Goal: Task Accomplishment & Management: Manage account settings

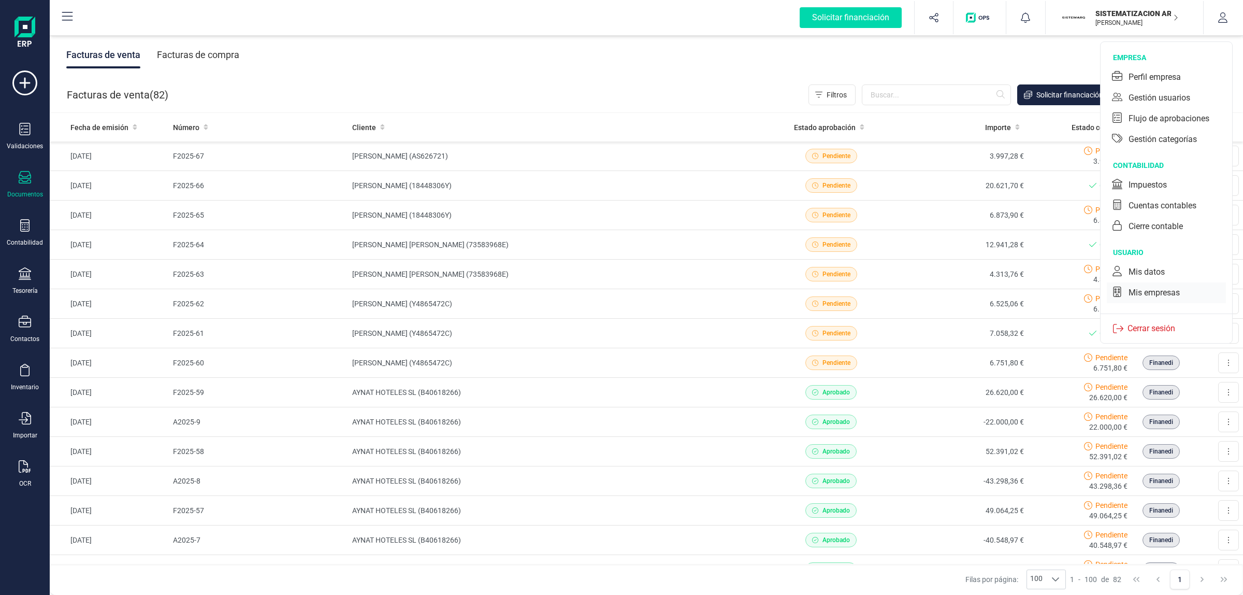
click at [1146, 287] on div "Mis empresas" at bounding box center [1154, 292] width 51 height 12
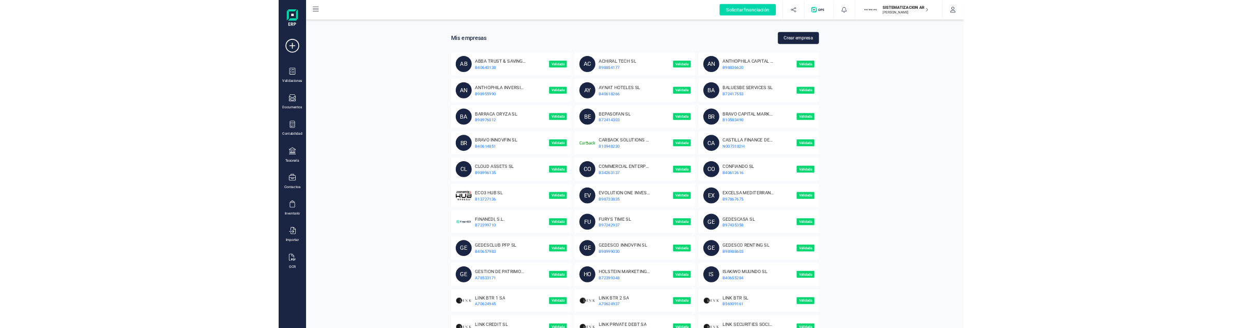
scroll to position [400, 0]
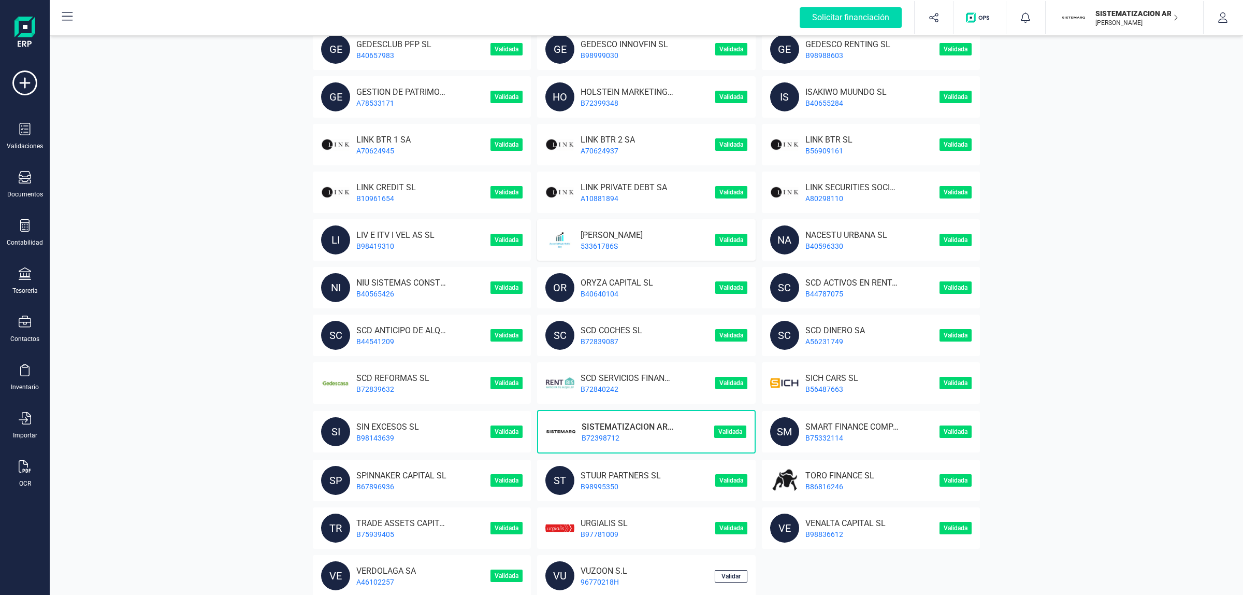
click at [597, 229] on p "[PERSON_NAME]" at bounding box center [608, 234] width 68 height 10
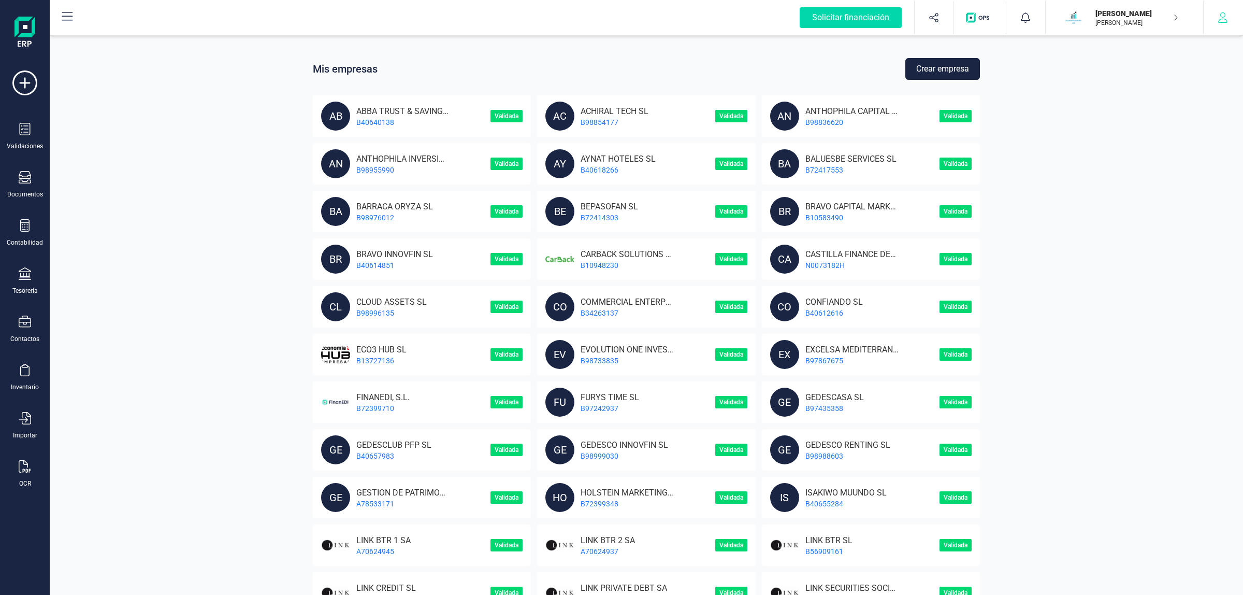
click at [1216, 22] on button "button" at bounding box center [1223, 17] width 39 height 33
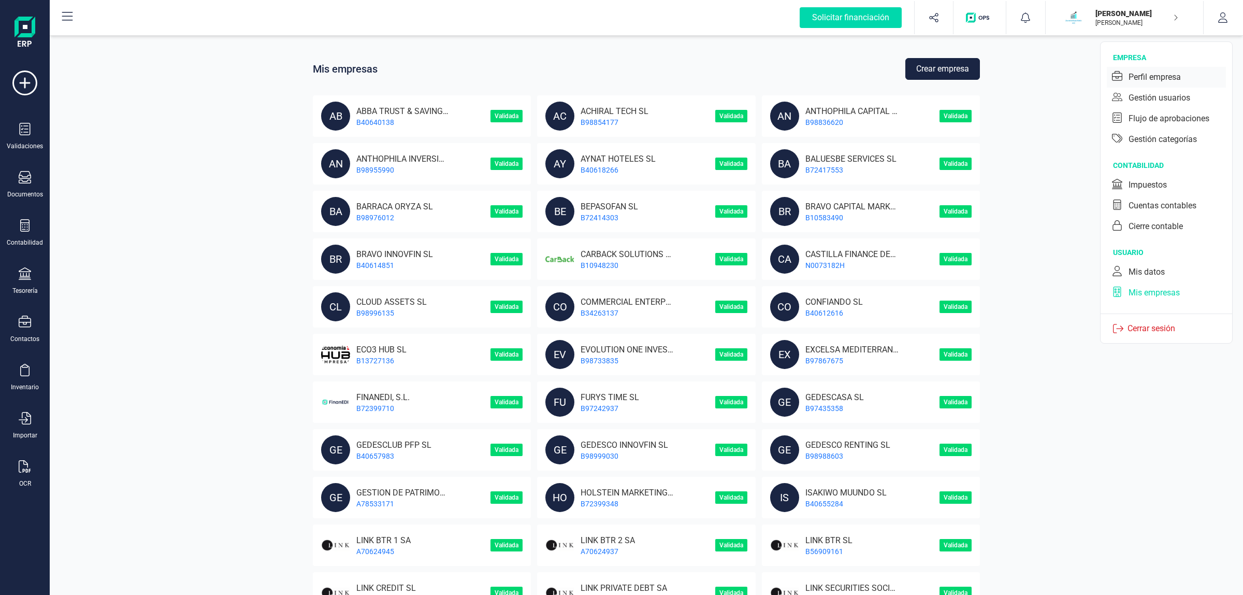
click at [1164, 78] on div "Perfil empresa" at bounding box center [1155, 77] width 52 height 12
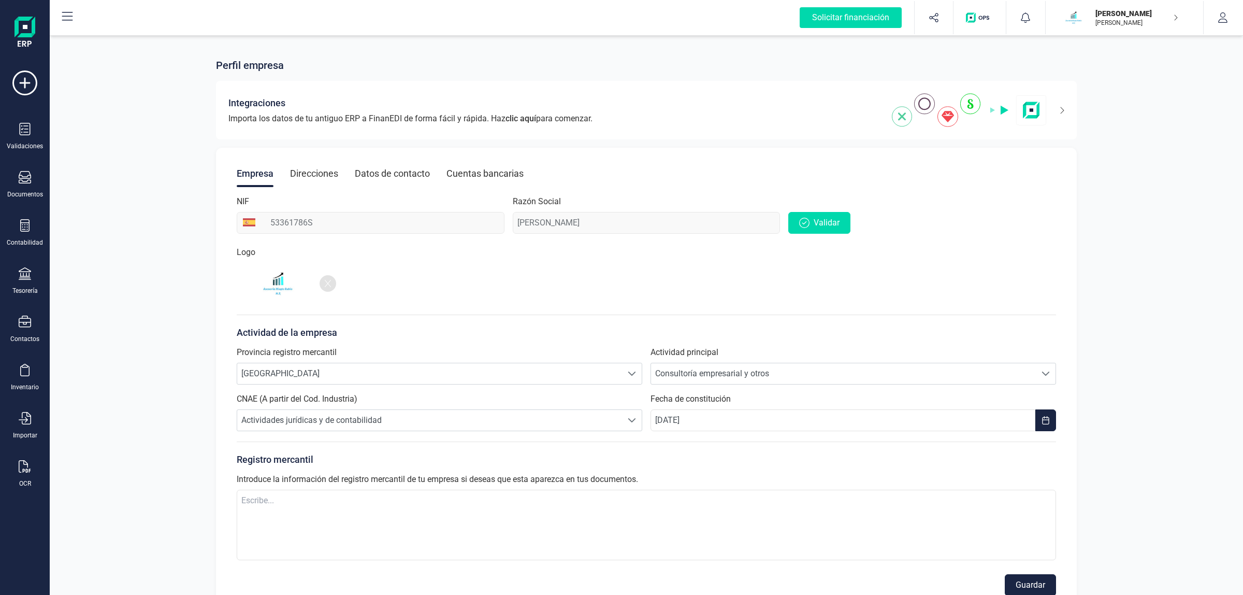
click at [293, 182] on div "Direcciones" at bounding box center [314, 173] width 48 height 27
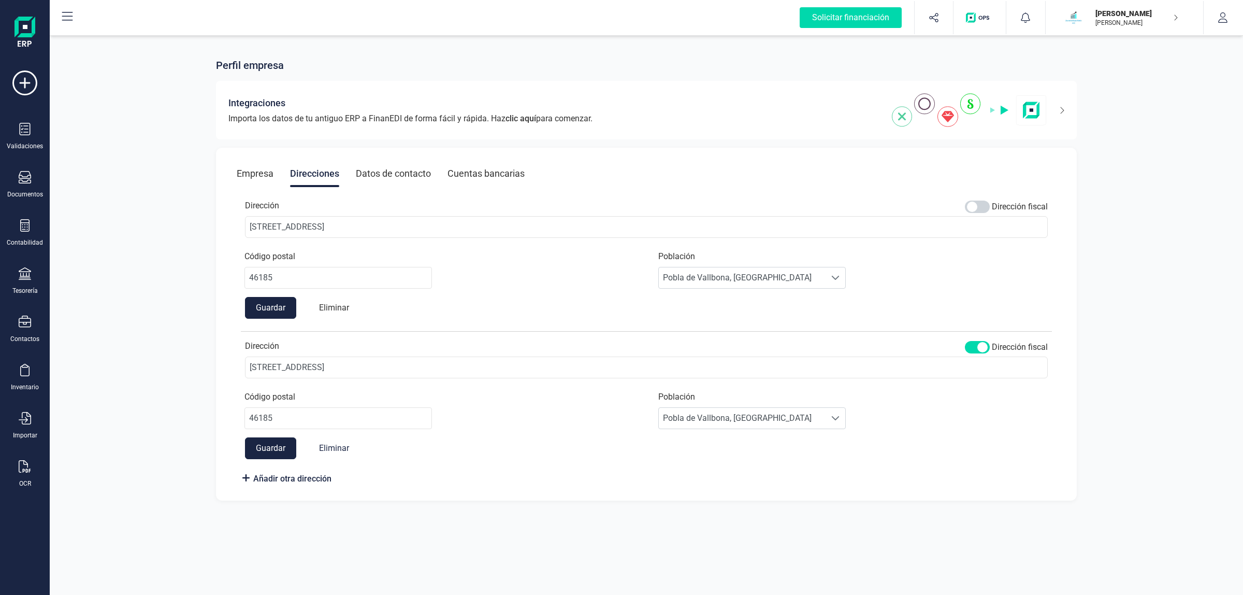
drag, startPoint x: 342, startPoint y: 302, endPoint x: 491, endPoint y: 272, distance: 151.2
click at [342, 301] on button "Eliminar" at bounding box center [334, 308] width 51 height 22
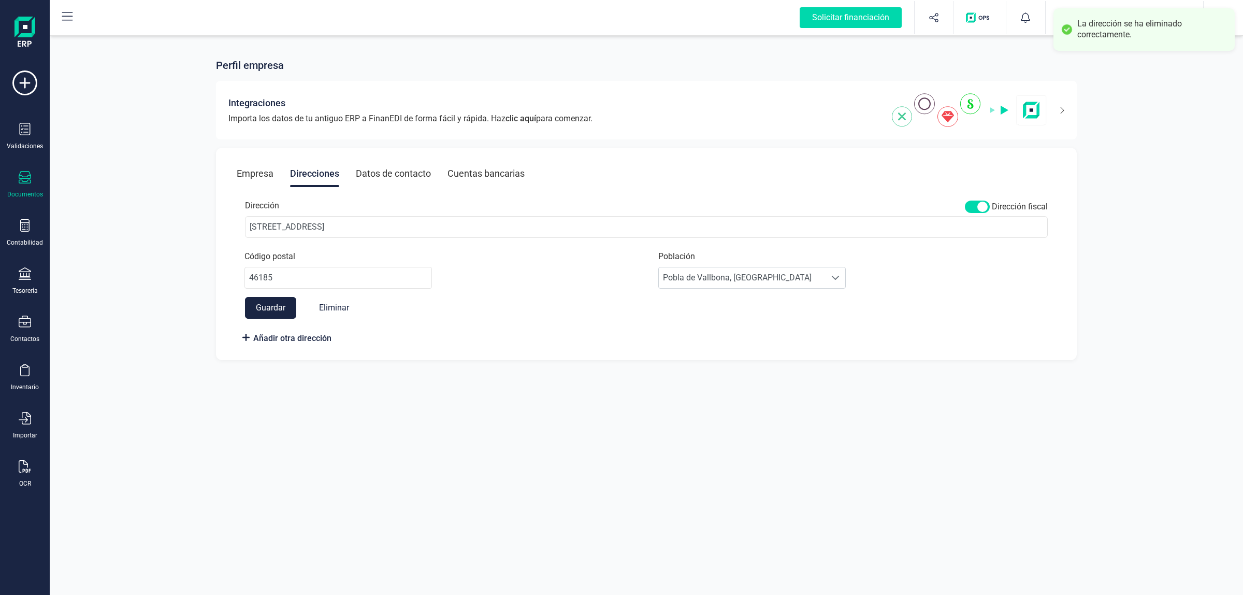
click at [26, 179] on icon at bounding box center [25, 177] width 12 height 12
click at [82, 149] on span "Facturas" at bounding box center [108, 148] width 55 height 12
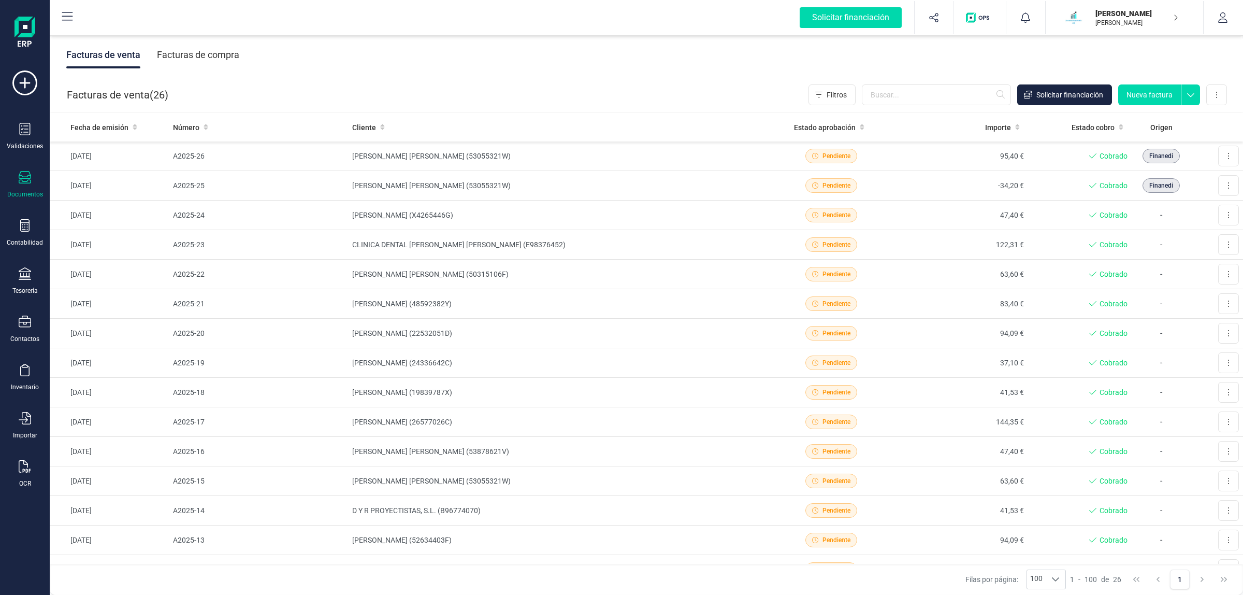
click at [1143, 97] on button "Nueva factura" at bounding box center [1149, 94] width 63 height 21
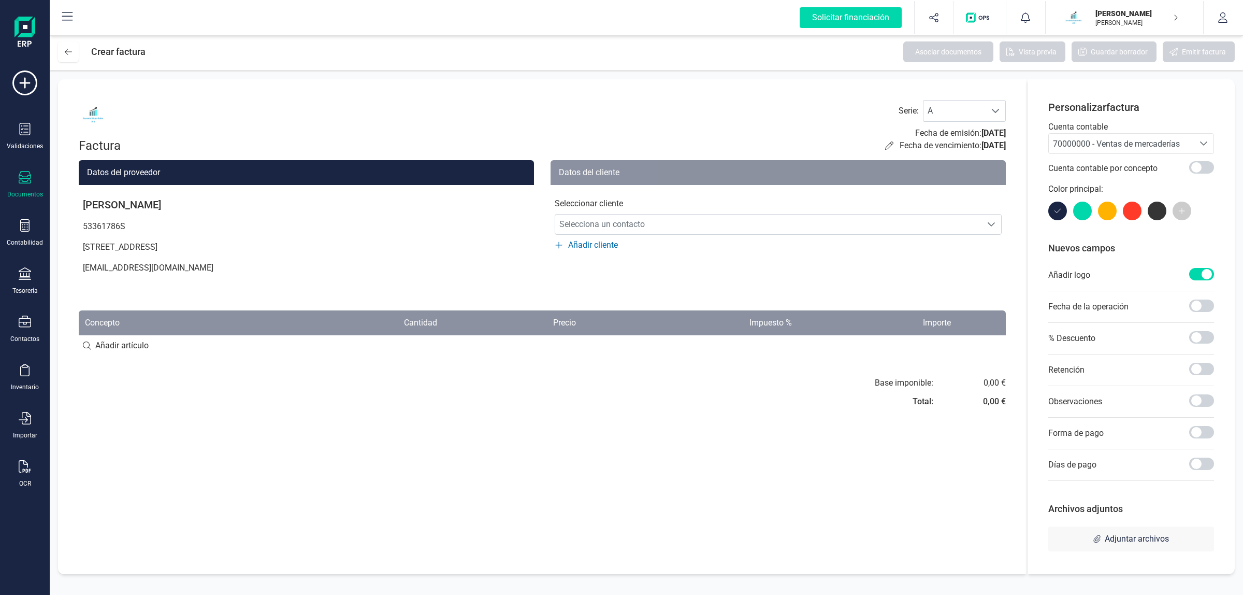
click at [26, 190] on div "Documentos" at bounding box center [25, 194] width 36 height 8
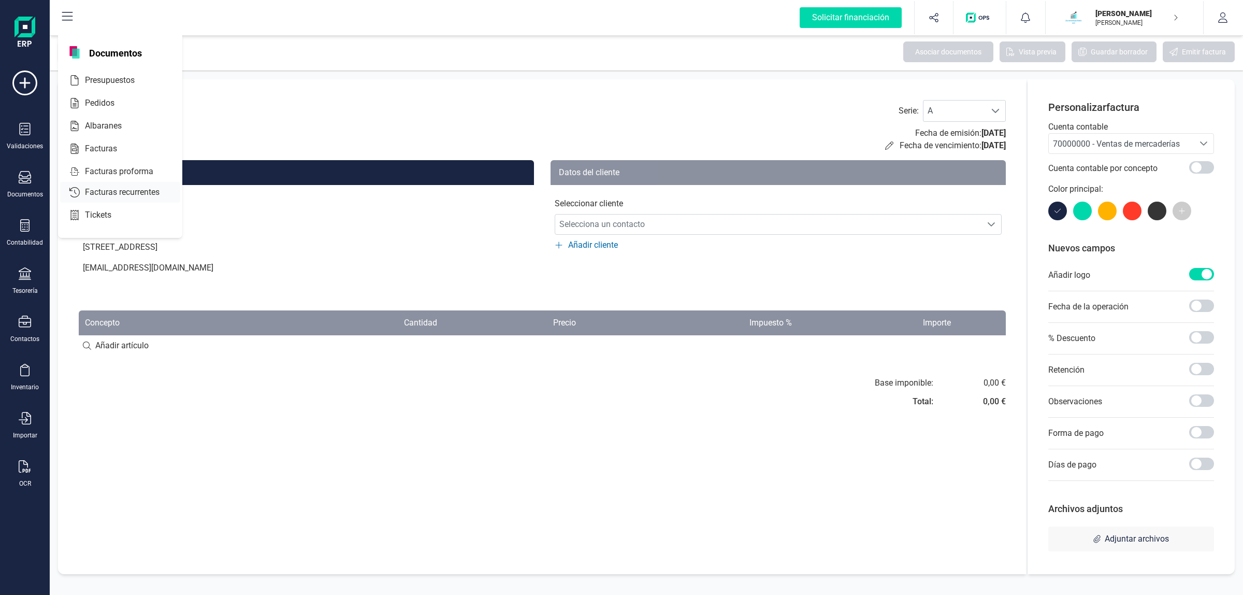
click at [82, 190] on span "Facturas recurrentes" at bounding box center [129, 192] width 97 height 12
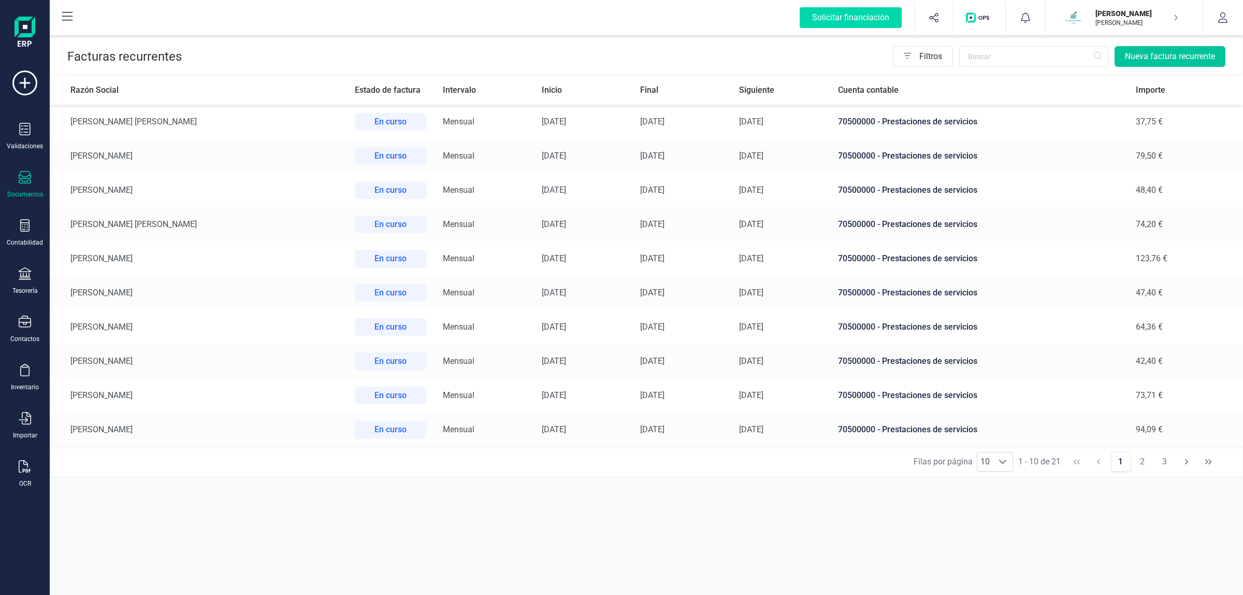
click at [1142, 56] on button "Nueva factura recurrente" at bounding box center [1170, 56] width 111 height 21
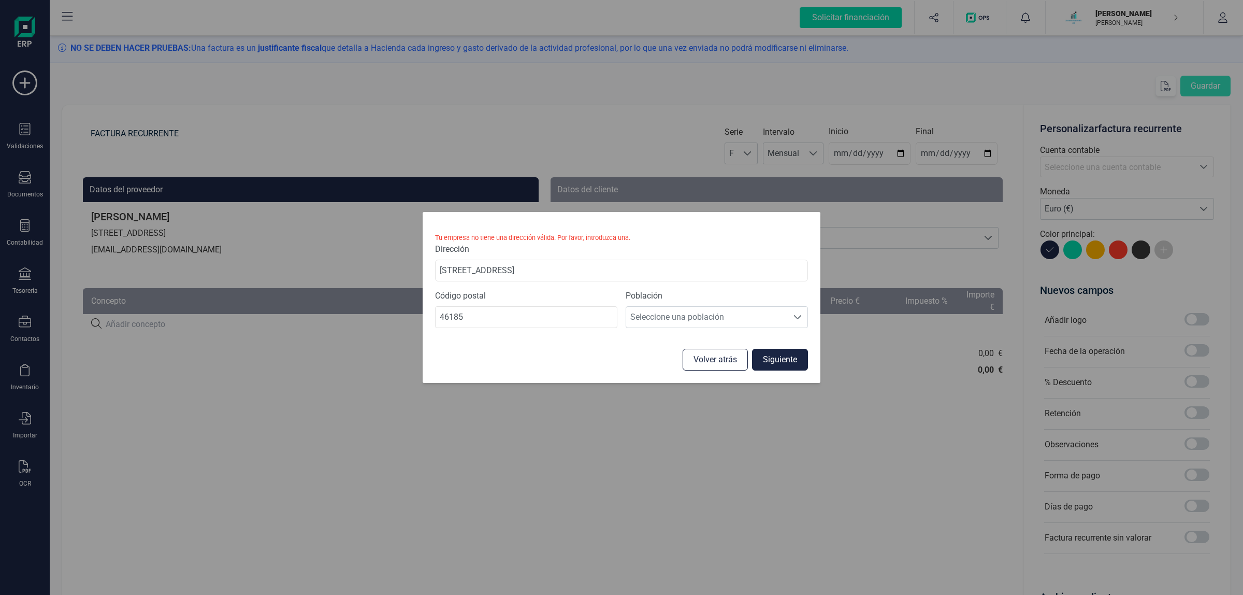
click at [695, 359] on button "Volver atrás" at bounding box center [715, 360] width 65 height 22
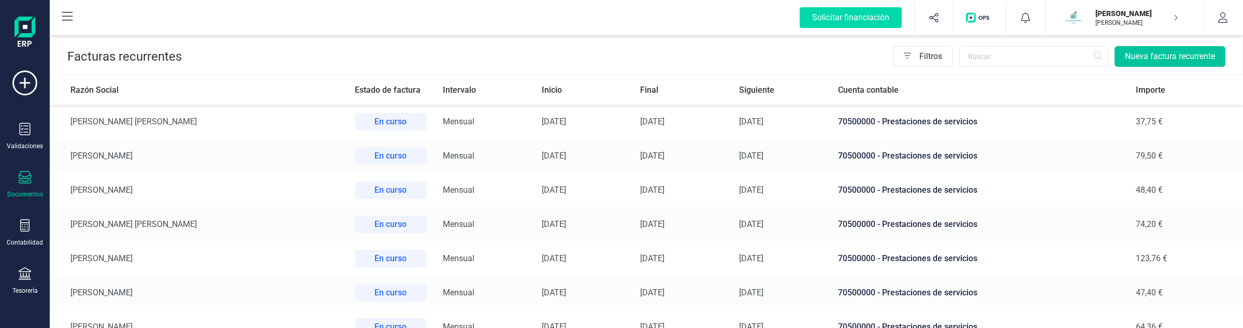
click at [1169, 54] on button "Nueva factura recurrente" at bounding box center [1170, 56] width 111 height 21
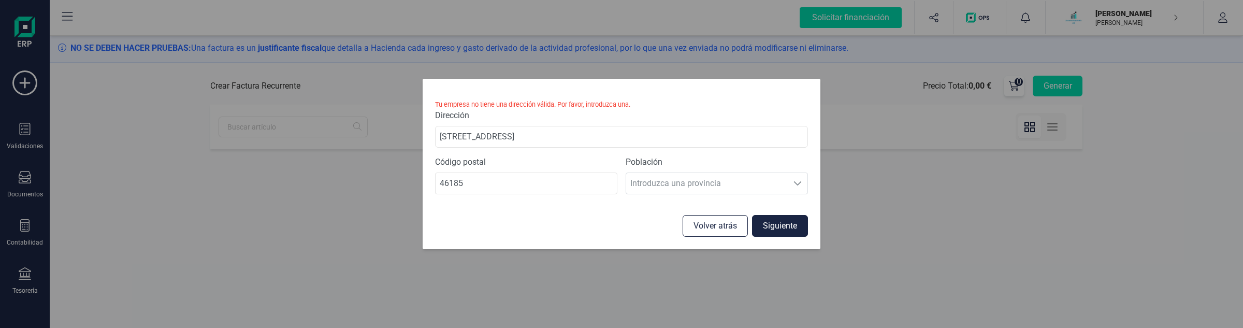
drag, startPoint x: 712, startPoint y: 227, endPoint x: 676, endPoint y: 242, distance: 39.4
click at [708, 229] on button "Volver atrás" at bounding box center [715, 226] width 65 height 22
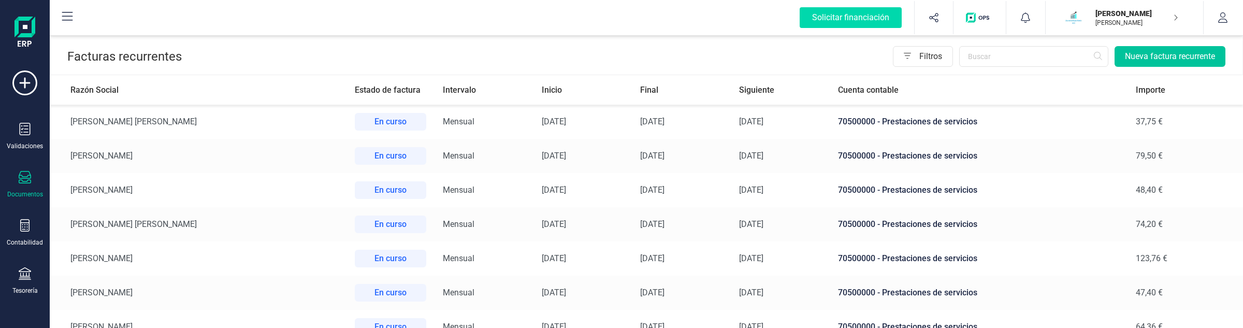
click at [1171, 51] on button "Nueva factura recurrente" at bounding box center [1170, 56] width 111 height 21
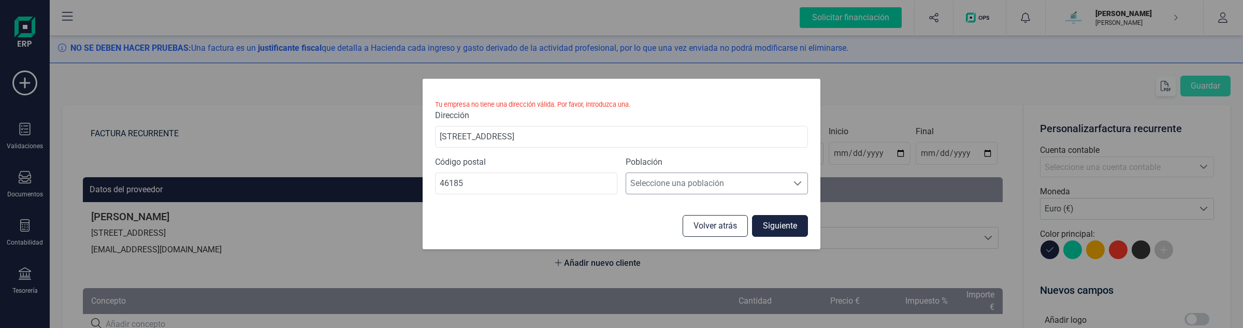
click at [697, 185] on span "Seleccione una población" at bounding box center [707, 183] width 162 height 21
click at [669, 211] on li "Pobla de Vallbona, [GEOGRAPHIC_DATA]" at bounding box center [717, 208] width 182 height 21
click at [760, 223] on button "Siguiente" at bounding box center [780, 226] width 56 height 22
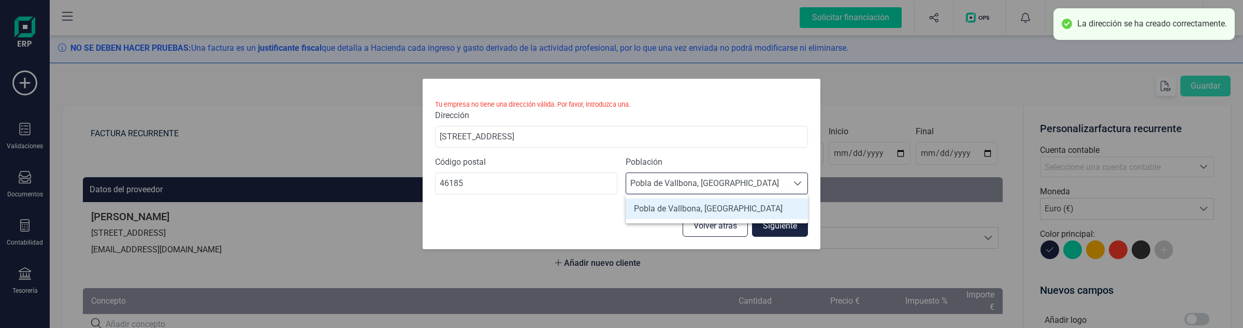
click at [742, 205] on li "Pobla de Vallbona, [GEOGRAPHIC_DATA]" at bounding box center [717, 208] width 182 height 21
click at [791, 231] on button "Siguiente" at bounding box center [780, 226] width 56 height 22
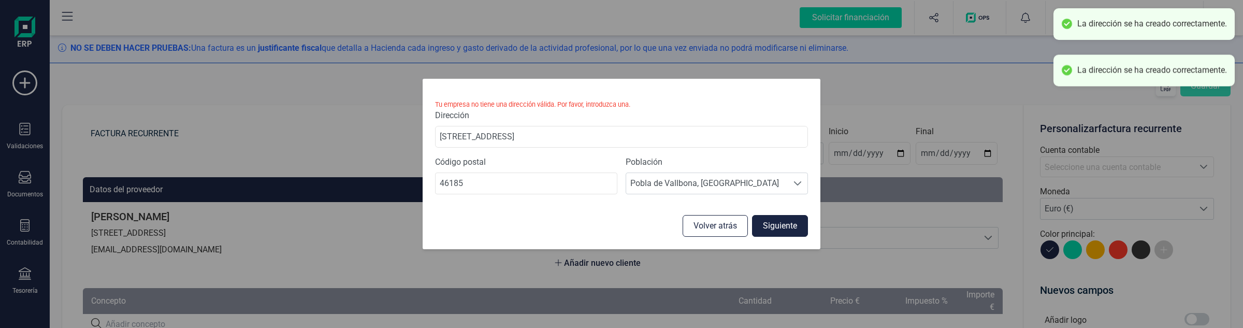
click at [757, 104] on small "Tu empresa no tiene una dirección válida. Por favor, introduzca una." at bounding box center [621, 104] width 373 height 10
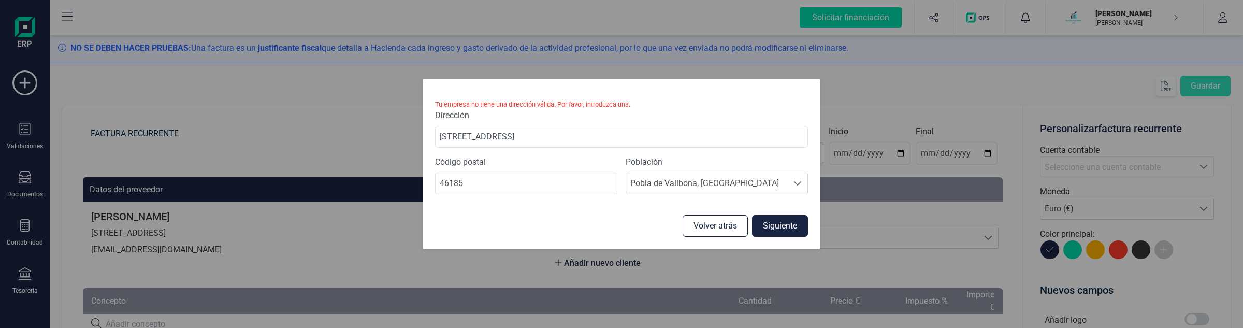
click at [709, 232] on button "Volver atrás" at bounding box center [715, 226] width 65 height 22
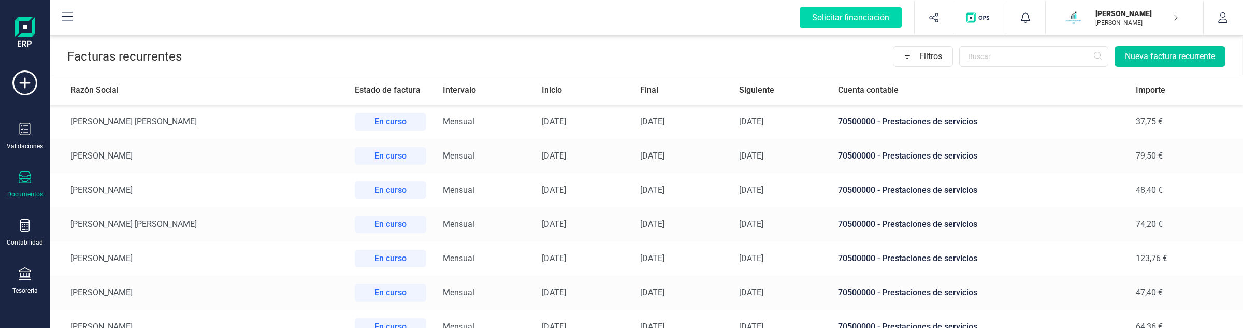
click at [1169, 58] on button "Nueva factura recurrente" at bounding box center [1170, 56] width 111 height 21
drag, startPoint x: 1226, startPoint y: 9, endPoint x: 1180, endPoint y: 76, distance: 81.6
click at [1226, 9] on button "button" at bounding box center [1223, 17] width 39 height 33
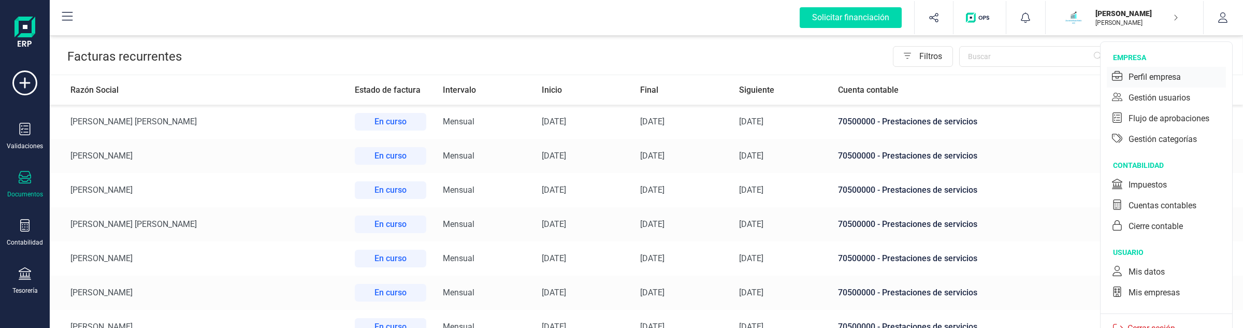
drag, startPoint x: 1179, startPoint y: 78, endPoint x: 1173, endPoint y: 78, distance: 5.7
click at [1173, 78] on div "Perfil empresa" at bounding box center [1155, 77] width 52 height 12
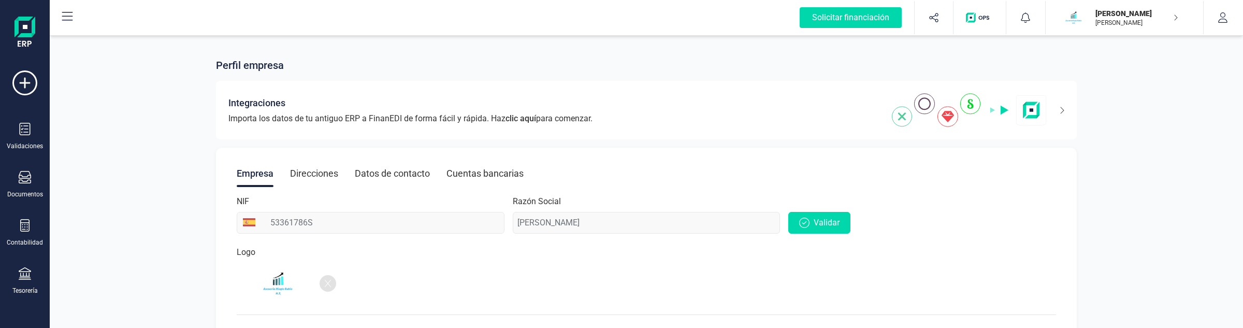
click at [320, 166] on div "Direcciones" at bounding box center [314, 173] width 48 height 27
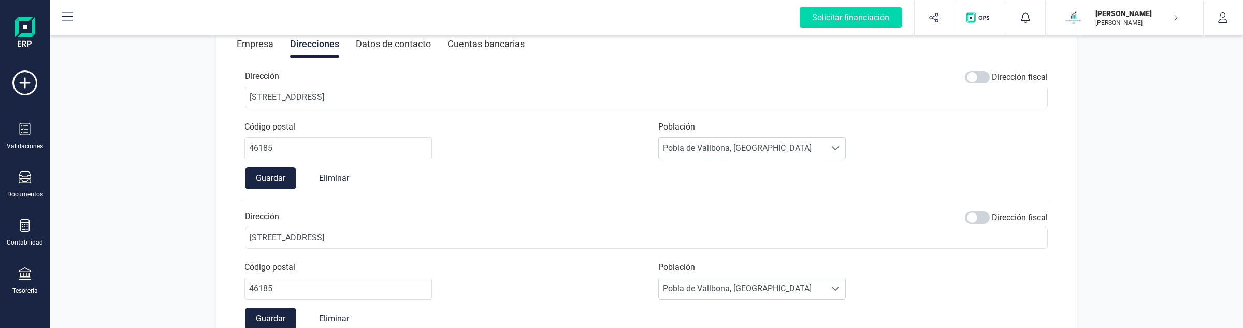
scroll to position [194, 0]
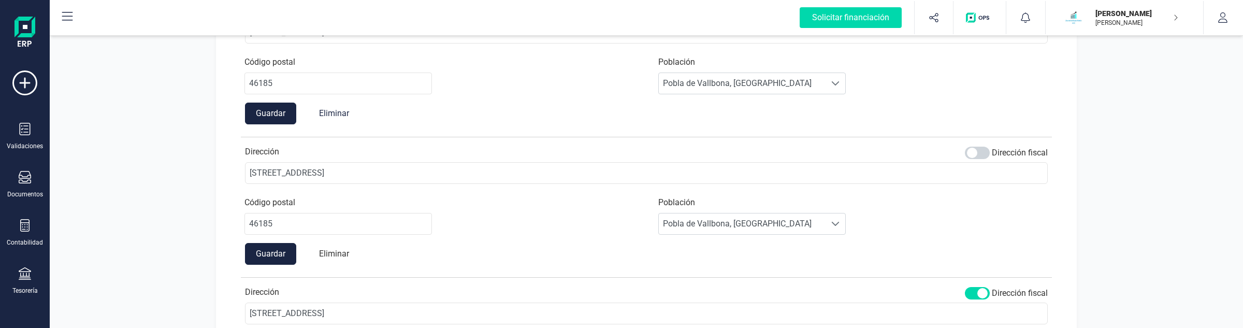
click at [350, 251] on button "Eliminar" at bounding box center [334, 254] width 51 height 22
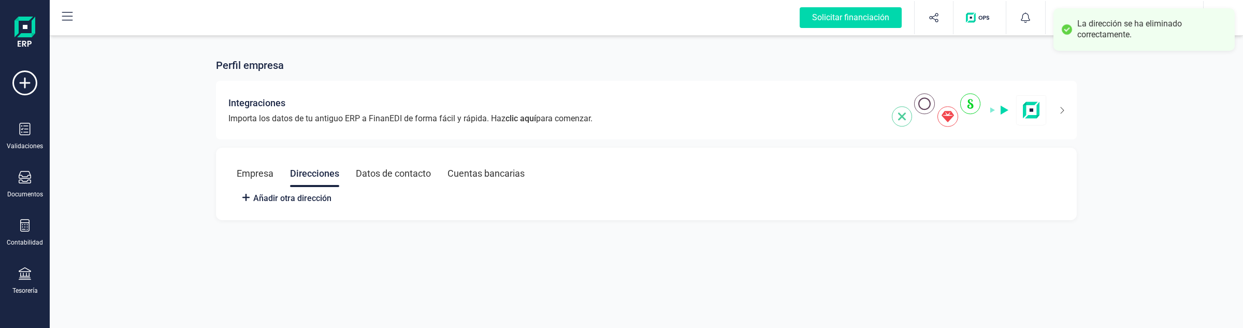
scroll to position [0, 0]
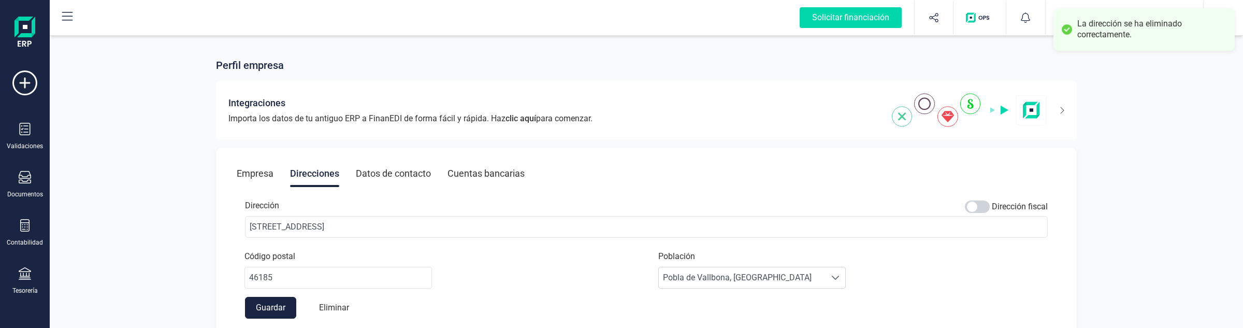
click at [337, 308] on button "Eliminar" at bounding box center [334, 308] width 51 height 22
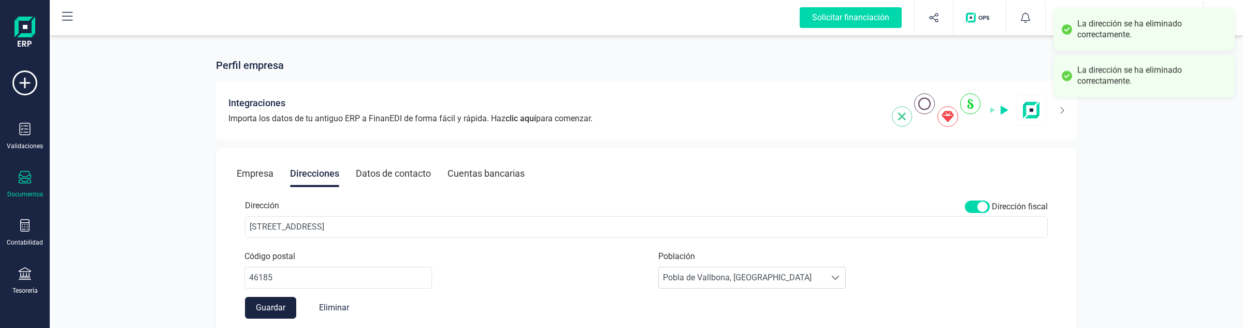
click at [24, 177] on icon at bounding box center [25, 177] width 12 height 12
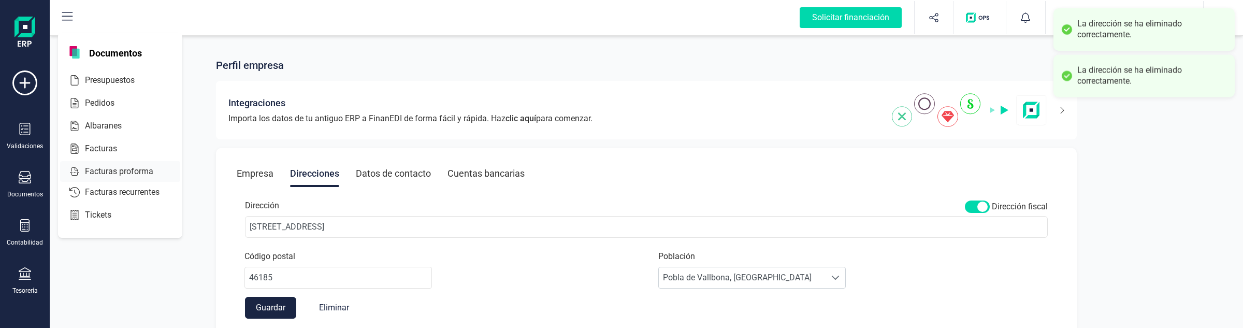
click at [89, 171] on span "Facturas proforma" at bounding box center [126, 171] width 91 height 12
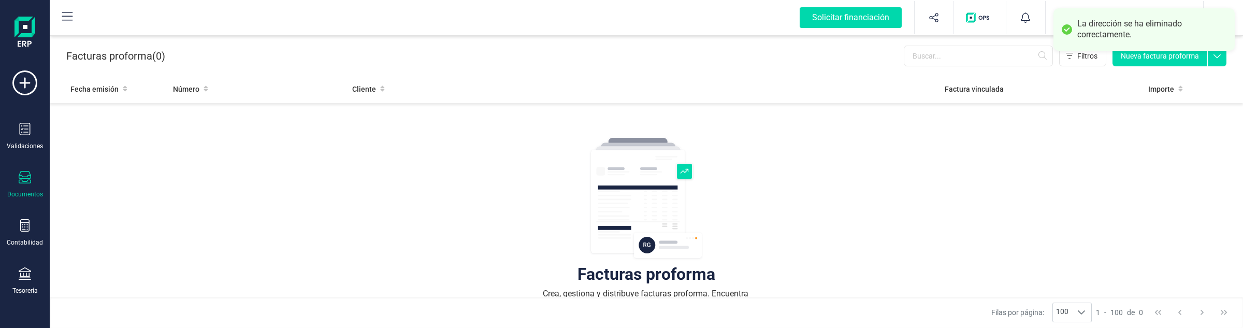
click at [24, 182] on icon at bounding box center [25, 177] width 12 height 12
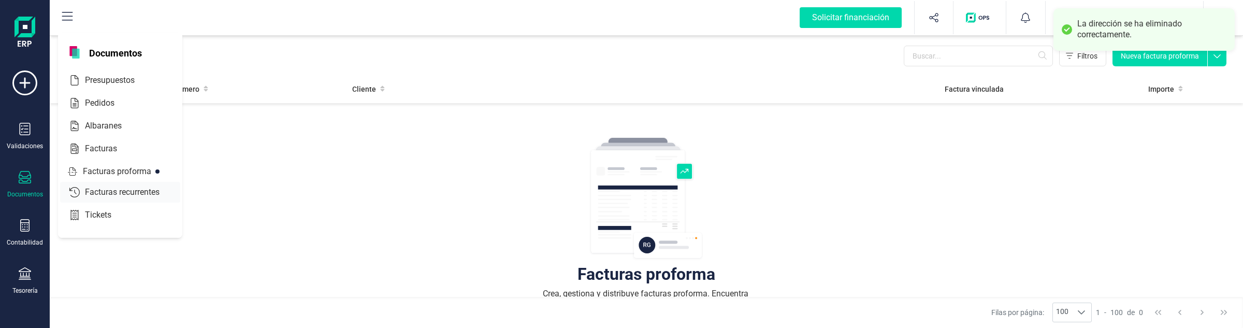
click at [86, 193] on span "Facturas recurrentes" at bounding box center [129, 192] width 97 height 12
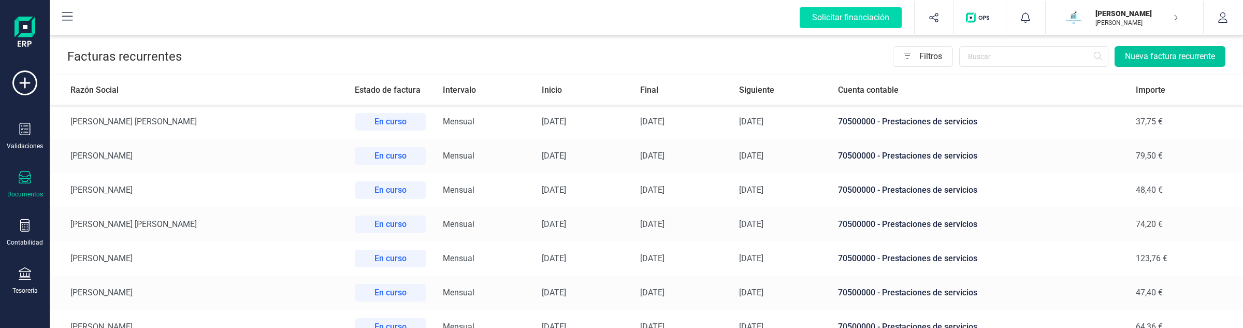
click at [1153, 52] on button "Nueva factura recurrente" at bounding box center [1170, 56] width 111 height 21
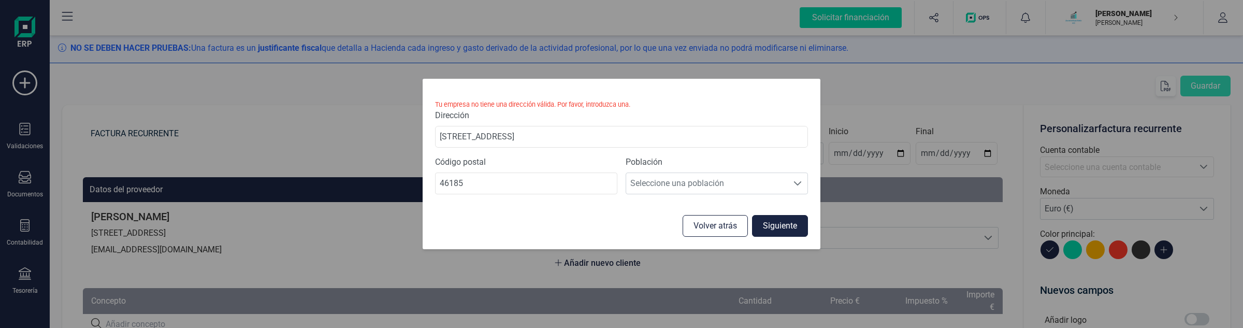
drag, startPoint x: 708, startPoint y: 229, endPoint x: 721, endPoint y: 221, distance: 15.4
click at [708, 228] on button "Volver atrás" at bounding box center [715, 226] width 65 height 22
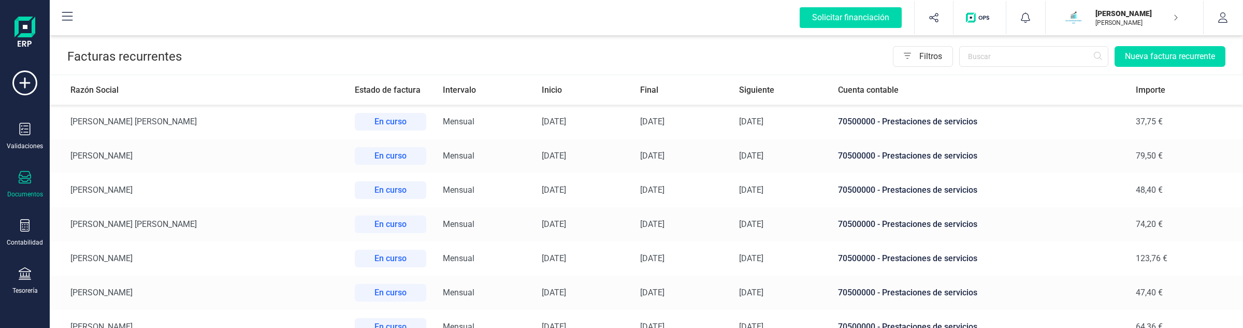
click at [1154, 19] on p "[PERSON_NAME]" at bounding box center [1137, 23] width 83 height 8
click at [1209, 14] on button "button" at bounding box center [1223, 17] width 39 height 33
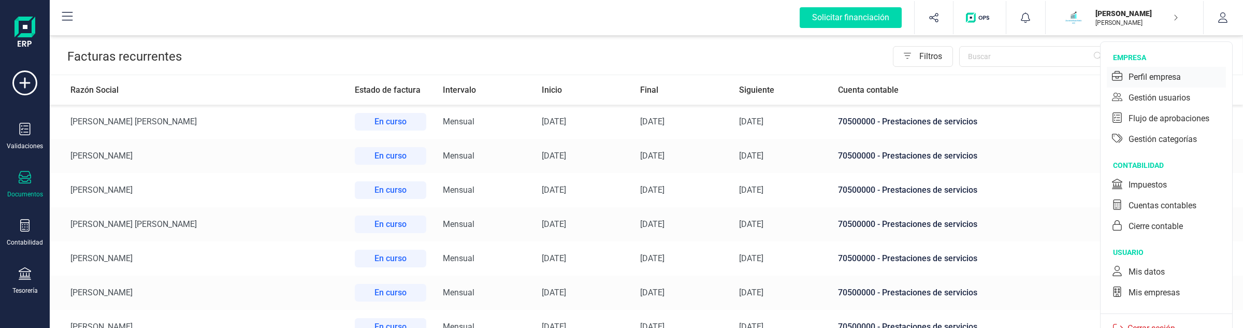
click at [1163, 70] on div "Perfil empresa" at bounding box center [1166, 77] width 119 height 21
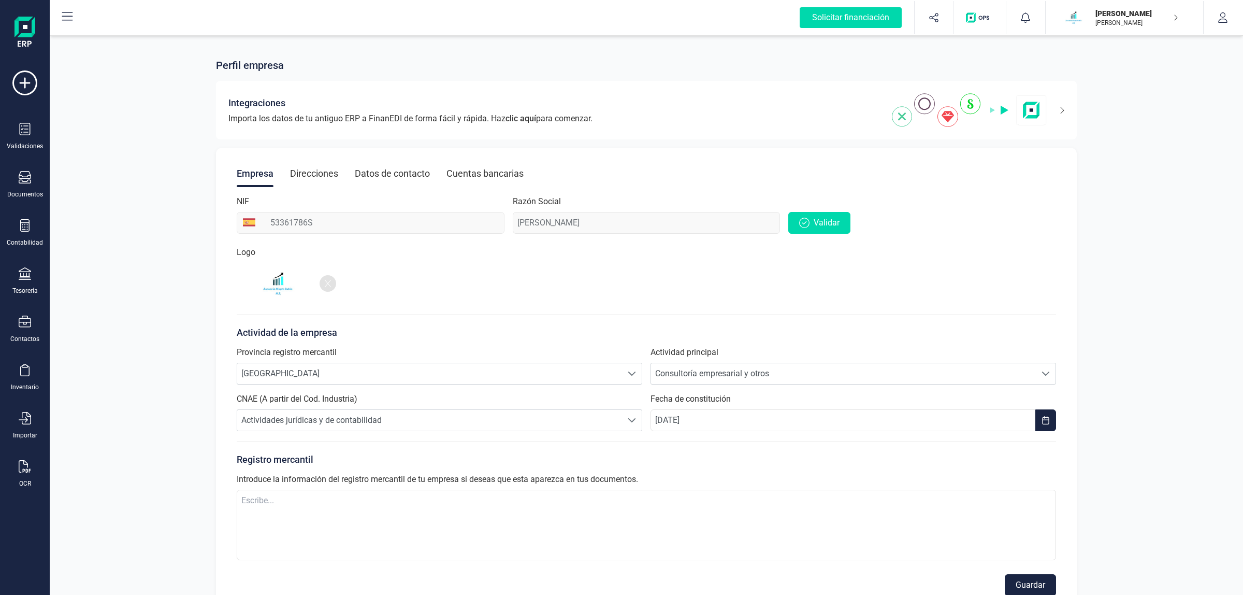
click at [303, 175] on div "Direcciones" at bounding box center [314, 173] width 48 height 27
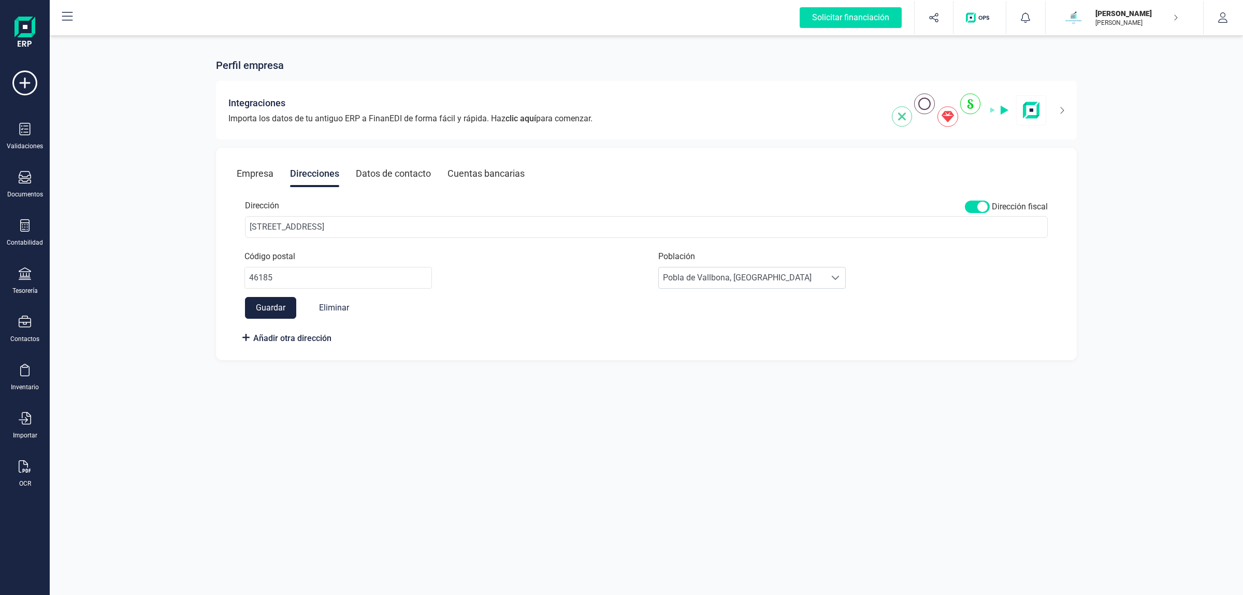
click at [1117, 19] on p "[PERSON_NAME]" at bounding box center [1137, 23] width 83 height 8
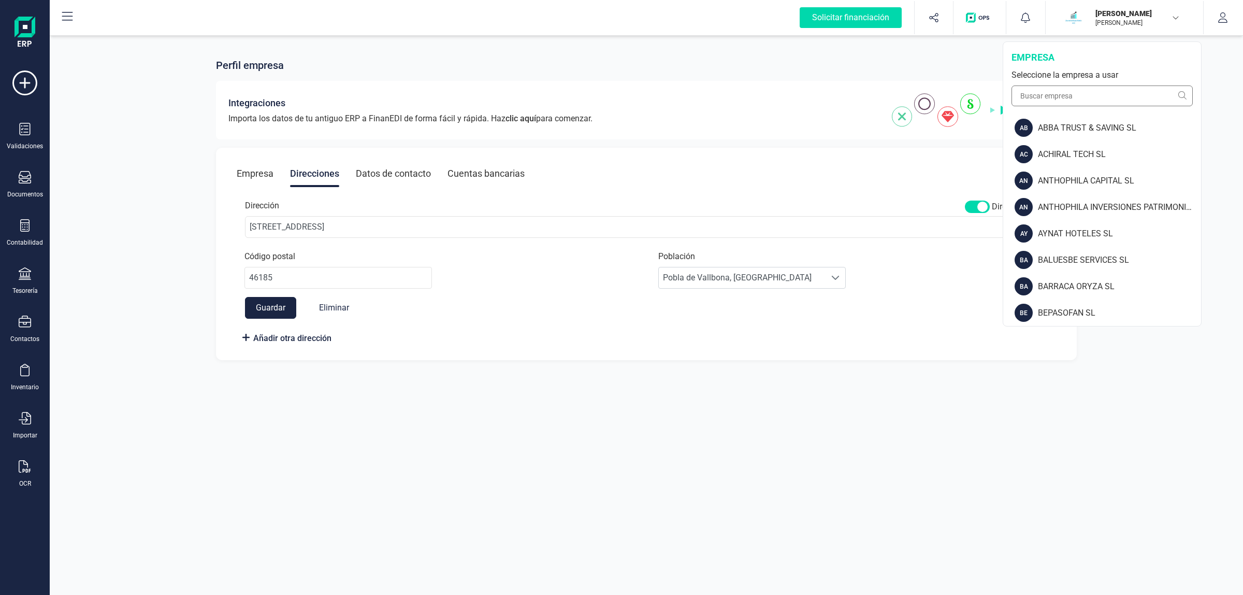
drag, startPoint x: 1097, startPoint y: 112, endPoint x: 1101, endPoint y: 93, distance: 19.1
click at [1100, 97] on div "empresa Seleccione la empresa a usar" at bounding box center [1102, 78] width 198 height 73
click at [1101, 92] on input "text" at bounding box center [1102, 95] width 181 height 21
click at [1078, 114] on div "AB ABBA TRUST & SAVING SL" at bounding box center [1102, 127] width 197 height 26
click at [1077, 105] on input "text" at bounding box center [1102, 95] width 181 height 21
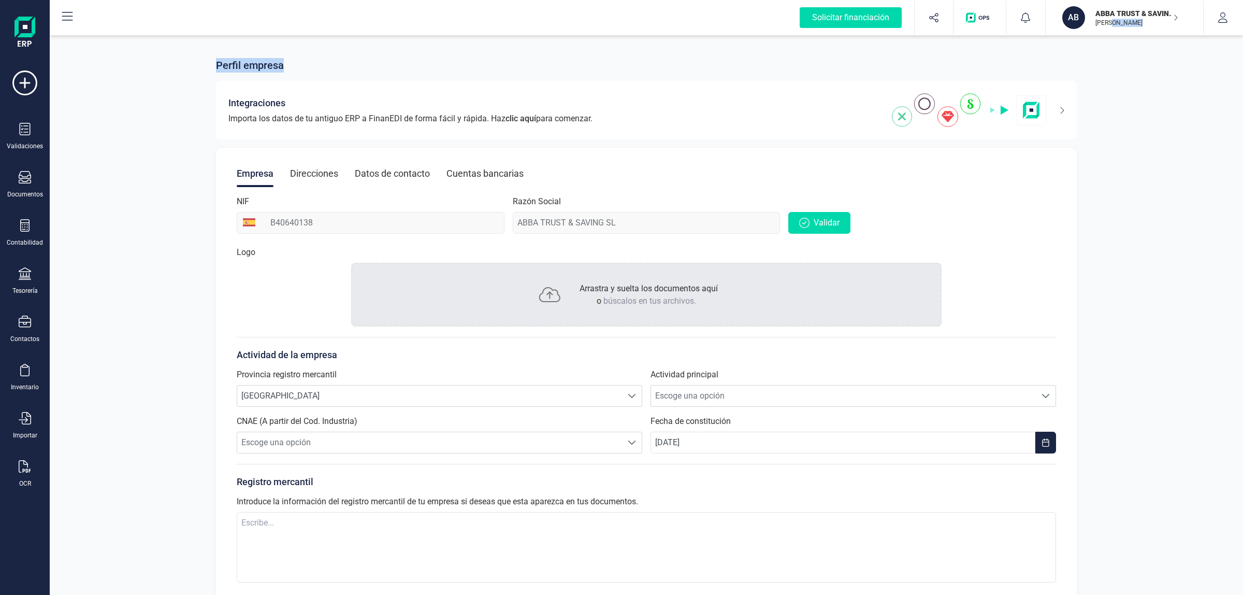
click at [1127, 20] on p "[PERSON_NAME]" at bounding box center [1137, 23] width 83 height 8
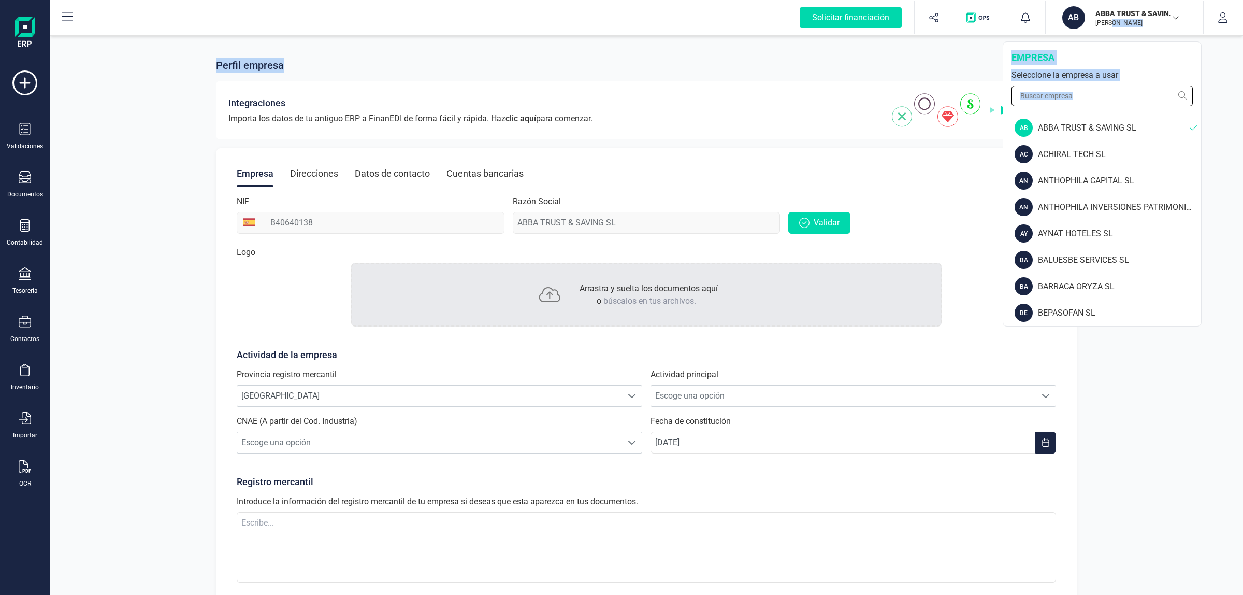
click at [1127, 91] on input "text" at bounding box center [1102, 95] width 181 height 21
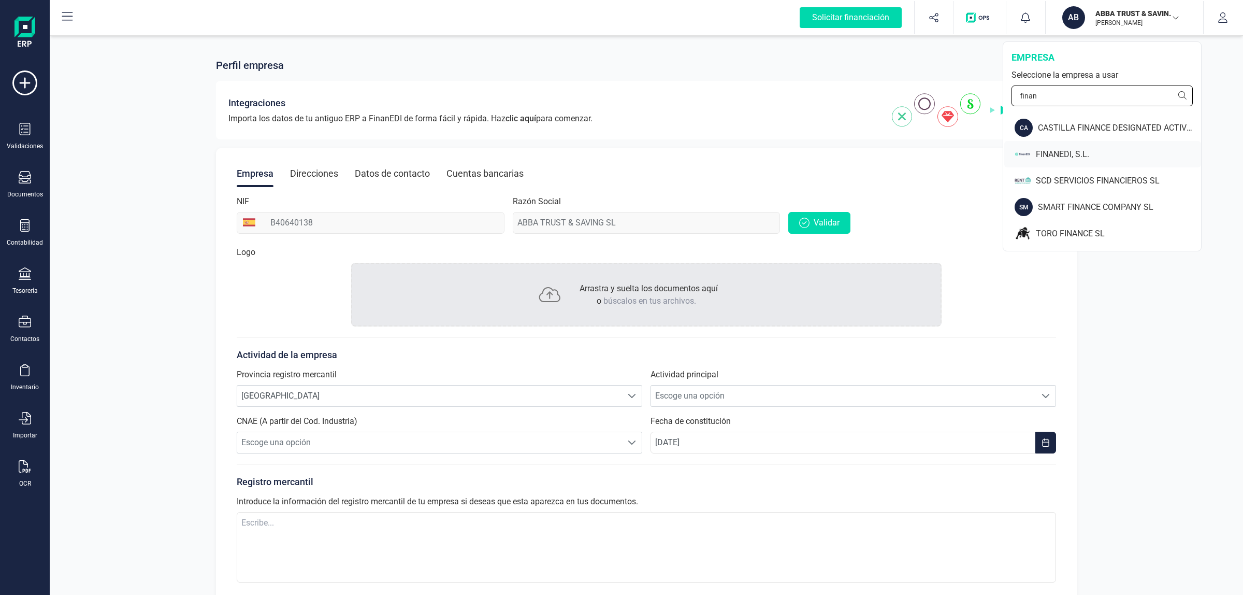
type input "finan"
click at [1107, 147] on div "FINANEDI, S.L." at bounding box center [1102, 154] width 197 height 26
